Goal: Find specific page/section: Find specific page/section

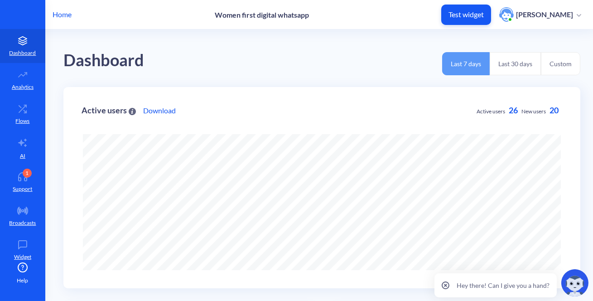
scroll to position [301, 593]
click at [19, 112] on icon at bounding box center [23, 108] width 18 height 9
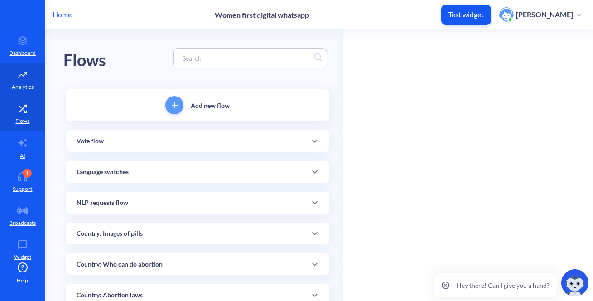
click at [27, 83] on p "Analytics" at bounding box center [23, 87] width 22 height 8
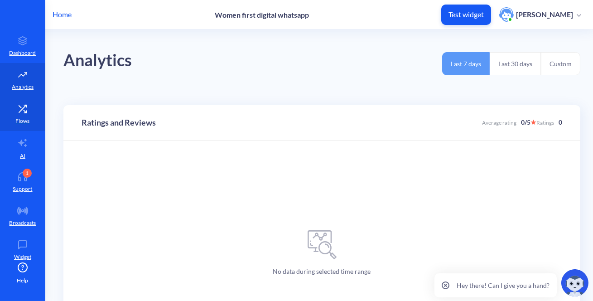
click at [29, 119] on link "Flows" at bounding box center [22, 114] width 45 height 34
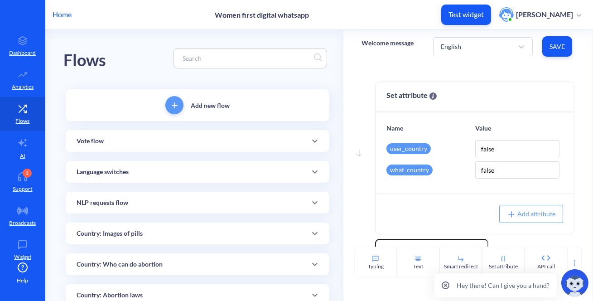
click at [181, 58] on input at bounding box center [246, 58] width 136 height 10
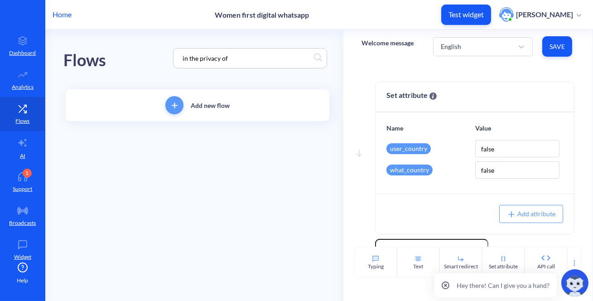
type input "in the privacy of"
click at [152, 65] on div "Flows in the privacy of" at bounding box center [197, 58] width 268 height 58
drag, startPoint x: 226, startPoint y: 138, endPoint x: 173, endPoint y: 175, distance: 63.9
click at [225, 138] on div "How to use pills?" at bounding box center [198, 141] width 242 height 10
click at [165, 170] on link "Protect privacy" at bounding box center [179, 173] width 67 height 21
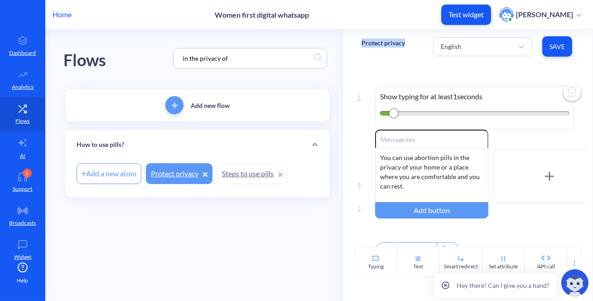
drag, startPoint x: 408, startPoint y: 43, endPoint x: 354, endPoint y: 45, distance: 53.5
click at [354, 45] on div "Protect privacy English Save" at bounding box center [468, 46] width 249 height 34
copy p "Protect privacy"
